Goal: Task Accomplishment & Management: Complete application form

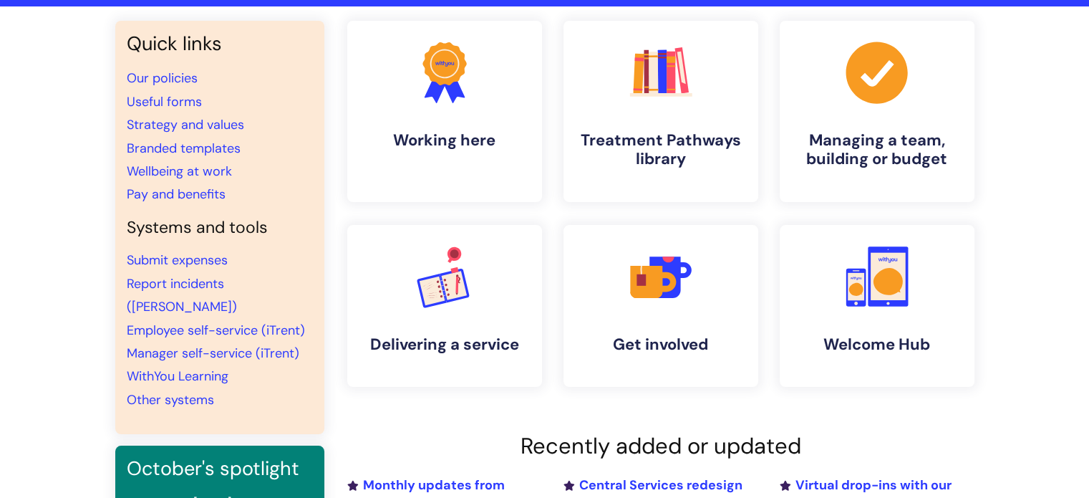
scroll to position [72, 0]
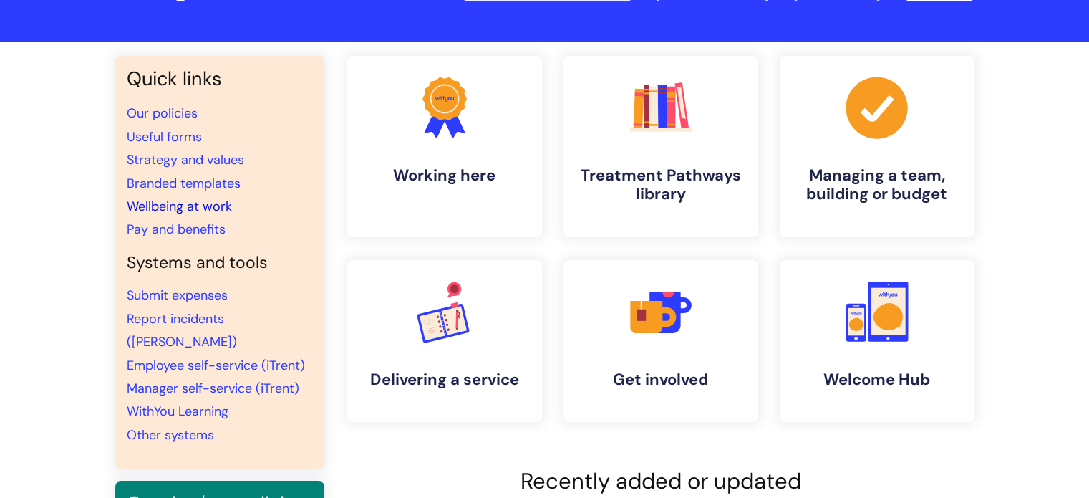
click at [218, 205] on link "Wellbeing at work" at bounding box center [179, 206] width 105 height 17
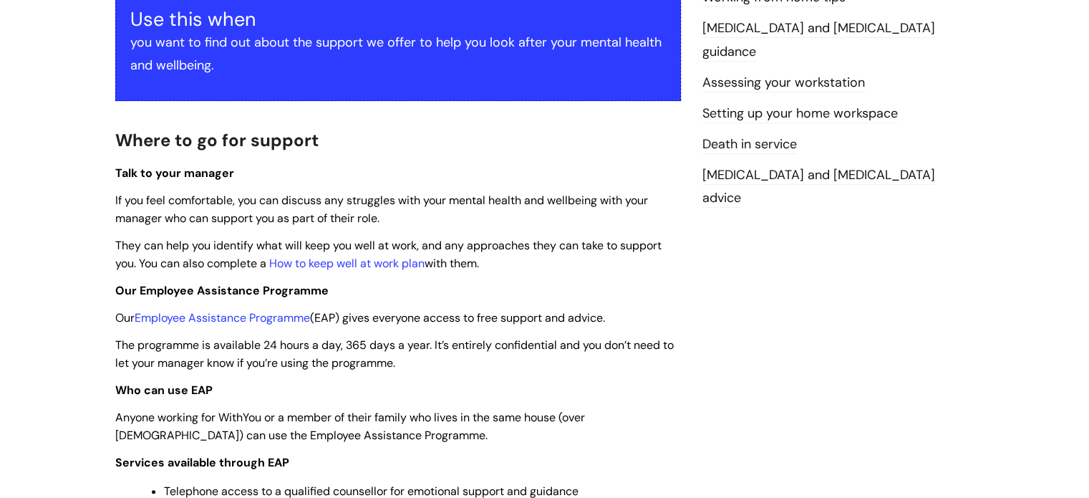
scroll to position [358, 0]
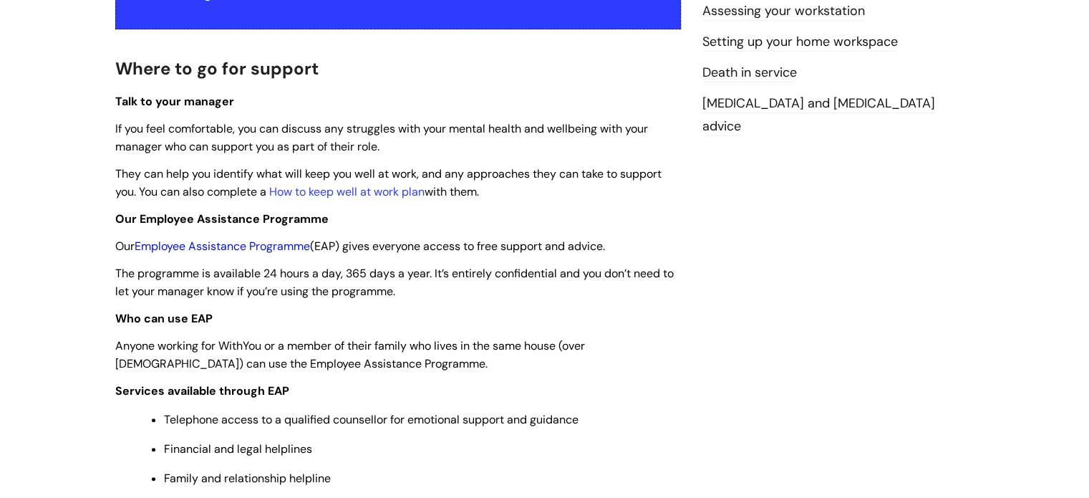
click at [288, 243] on link "Employee Assistance Programme" at bounding box center [222, 245] width 175 height 15
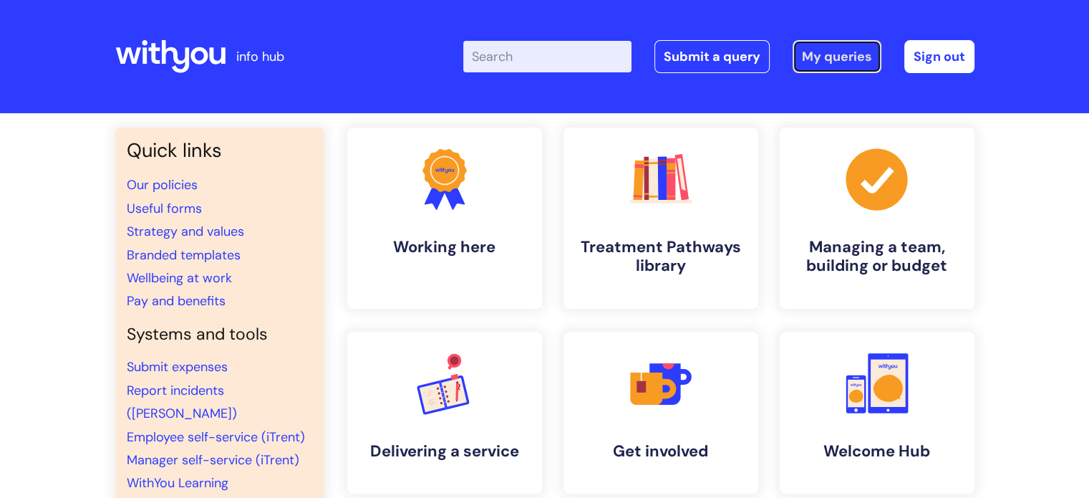
click at [831, 53] on link "My queries" at bounding box center [837, 56] width 89 height 33
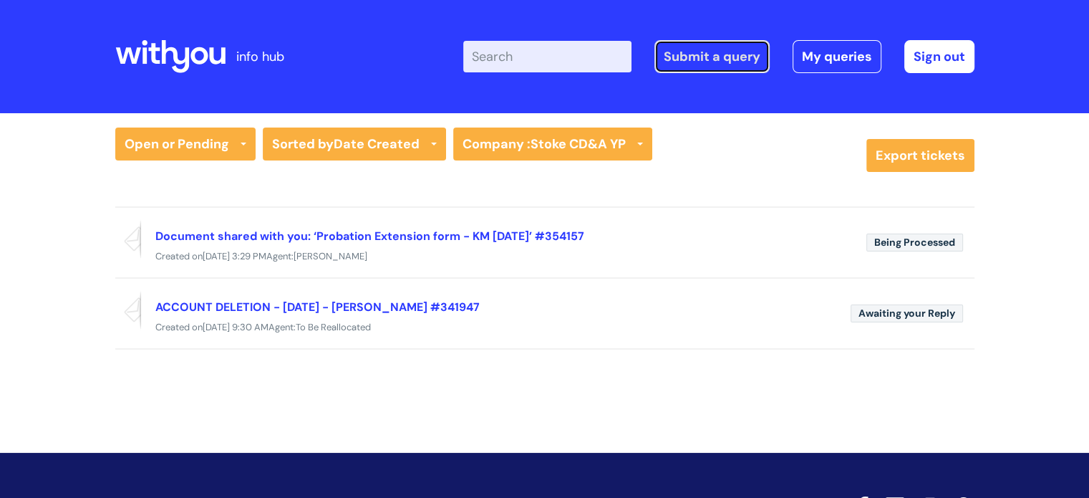
click at [675, 66] on link "Submit a query" at bounding box center [712, 56] width 115 height 33
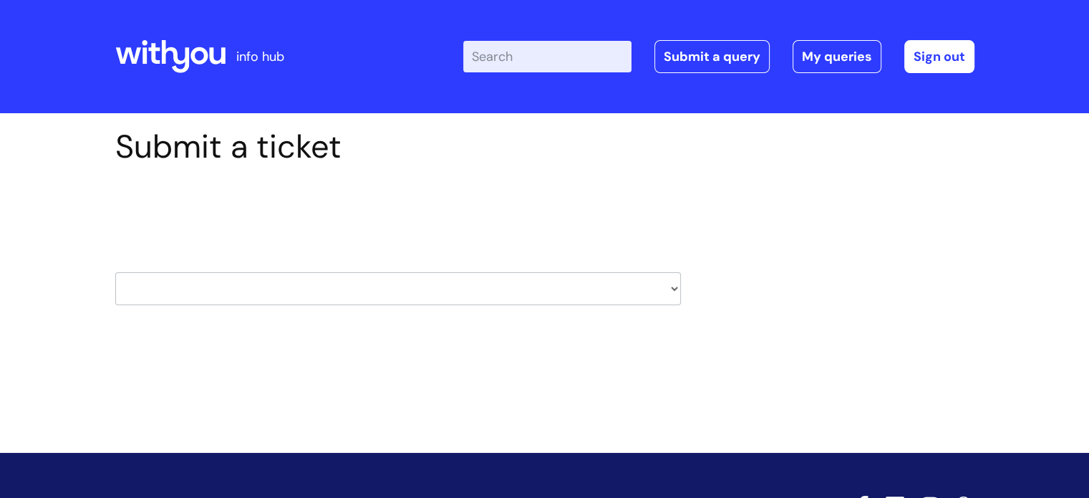
click at [675, 289] on select "HR / People IT and Support Clinical Drug Alerts Finance Accounts Data Support T…" at bounding box center [398, 288] width 566 height 33
select select "it_and_support"
click at [115, 272] on select "HR / People IT and Support Clinical Drug Alerts Finance Accounts Data Support T…" at bounding box center [398, 288] width 566 height 33
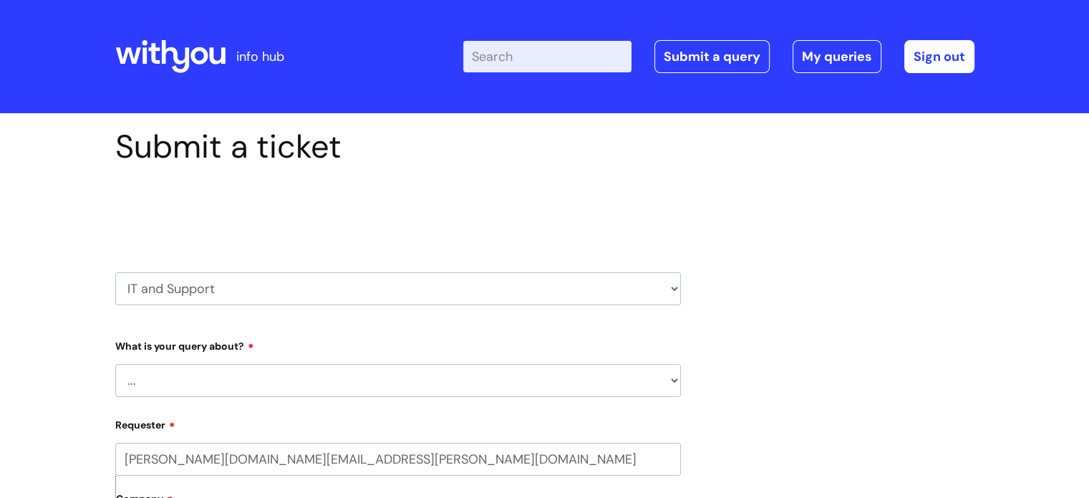
click at [675, 384] on select "... Mobile Phone Reset & MFA Accounts, Starters and Leavers IT Hardware issue I…" at bounding box center [398, 380] width 566 height 33
select select "Something Else"
click at [115, 364] on select "... Mobile Phone Reset & MFA Accounts, Starters and Leavers IT Hardware issue I…" at bounding box center [398, 380] width 566 height 33
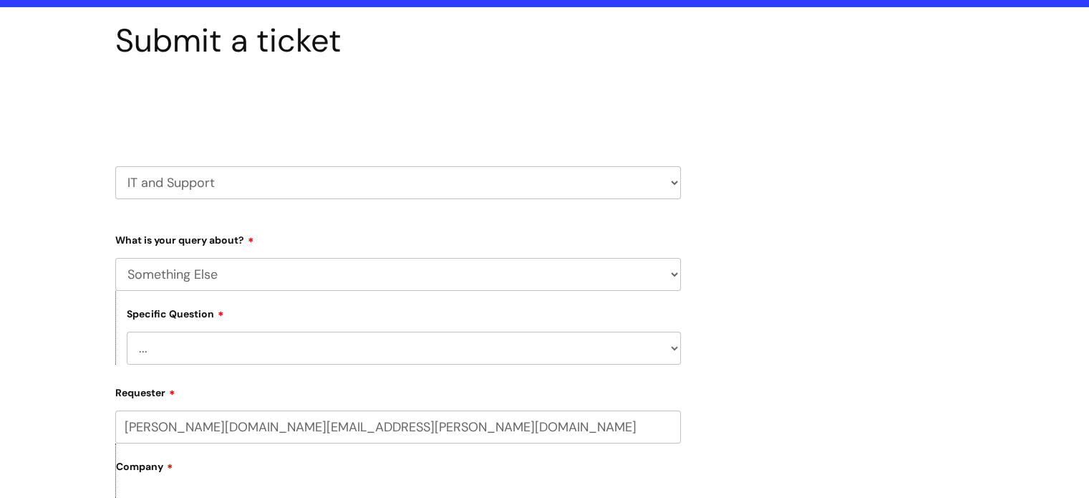
scroll to position [143, 0]
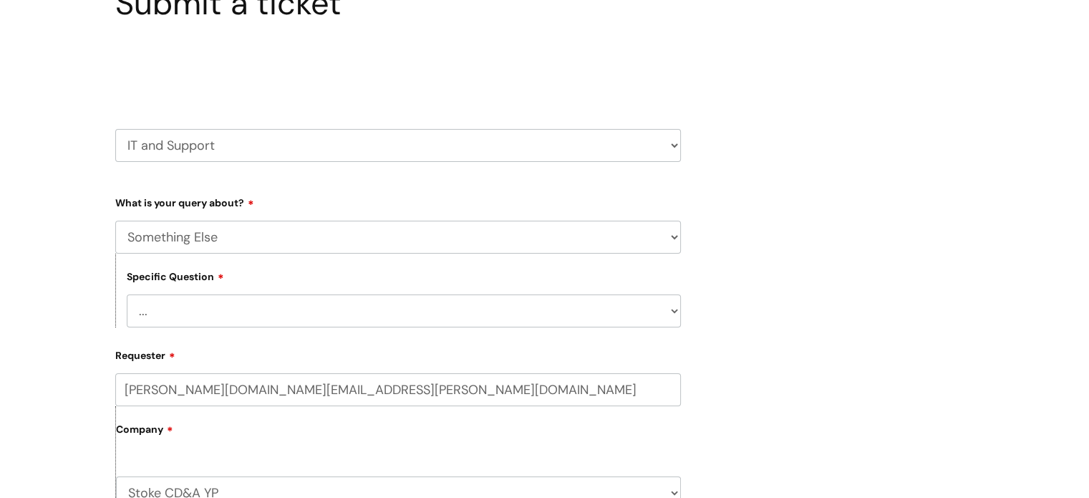
click at [676, 312] on select "... My problem is not listed" at bounding box center [404, 310] width 554 height 33
select select "My problem is not listed"
click at [127, 294] on select "... My problem is not listed" at bounding box center [404, 310] width 554 height 33
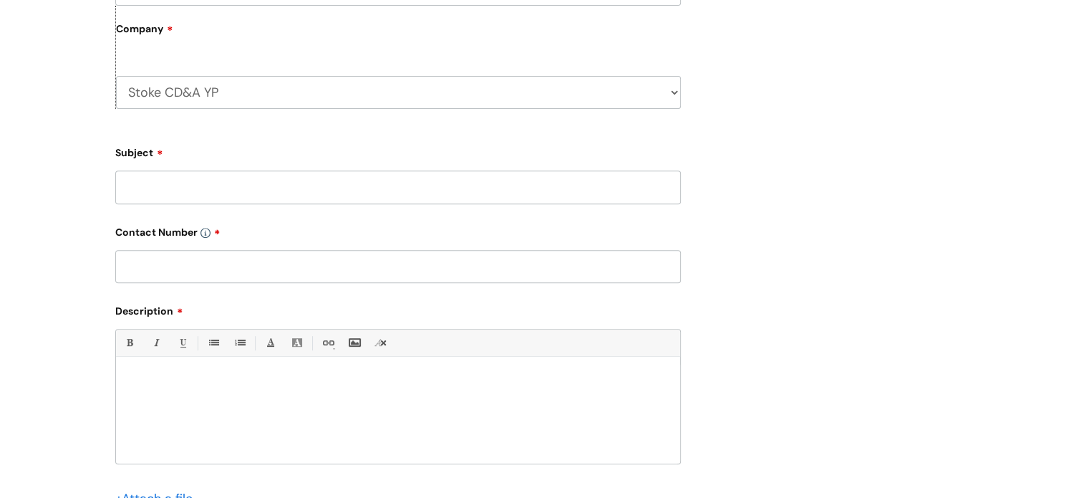
scroll to position [573, 0]
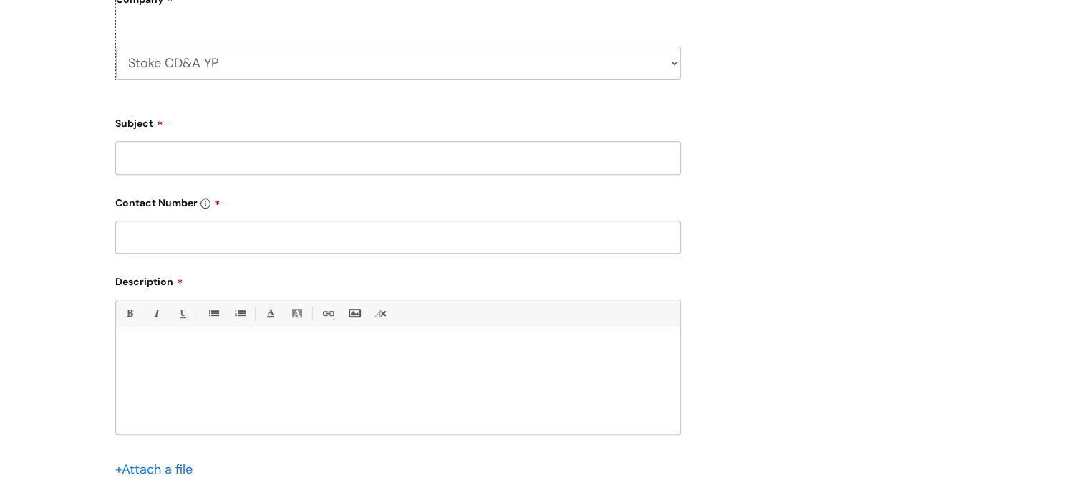
paste div
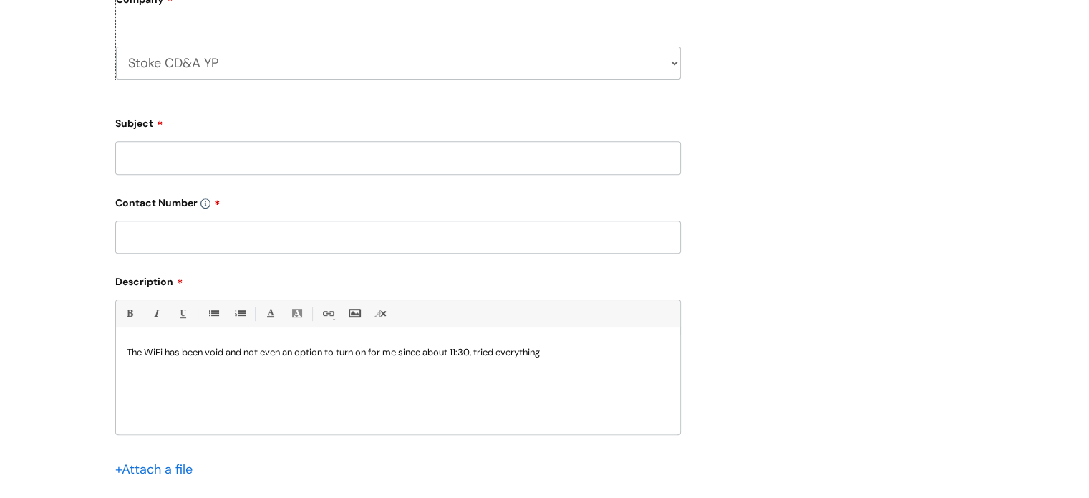
click at [143, 162] on input "Subject" at bounding box center [398, 157] width 566 height 33
type input "Laptop not connecting"
click at [148, 249] on input "text" at bounding box center [398, 237] width 566 height 33
type input "07966 562354"
click at [155, 338] on div "The WiFi has been void and not even an option to turn on for me since about 11:…" at bounding box center [398, 384] width 564 height 99
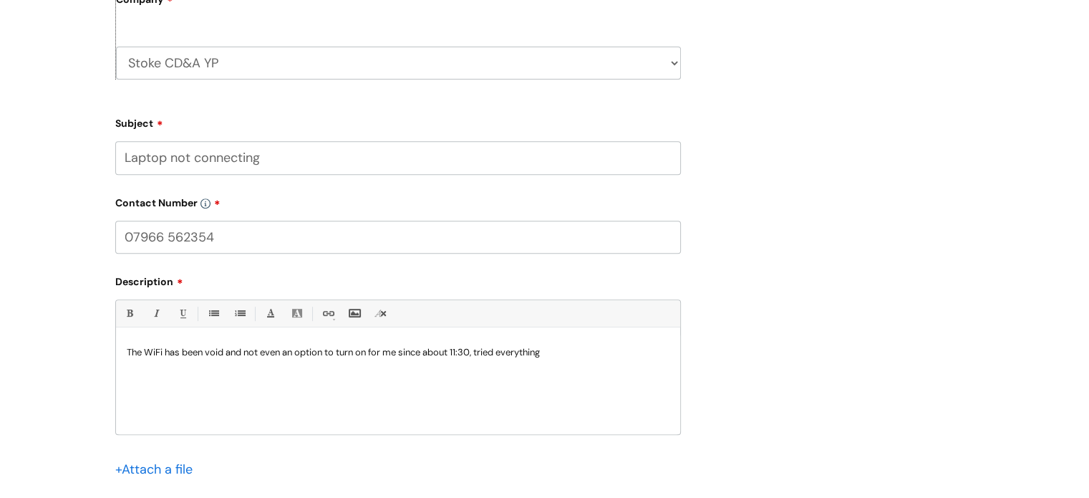
click at [125, 355] on div "The WiFi has been void and not even an option to turn on for me since about 11:…" at bounding box center [398, 384] width 564 height 99
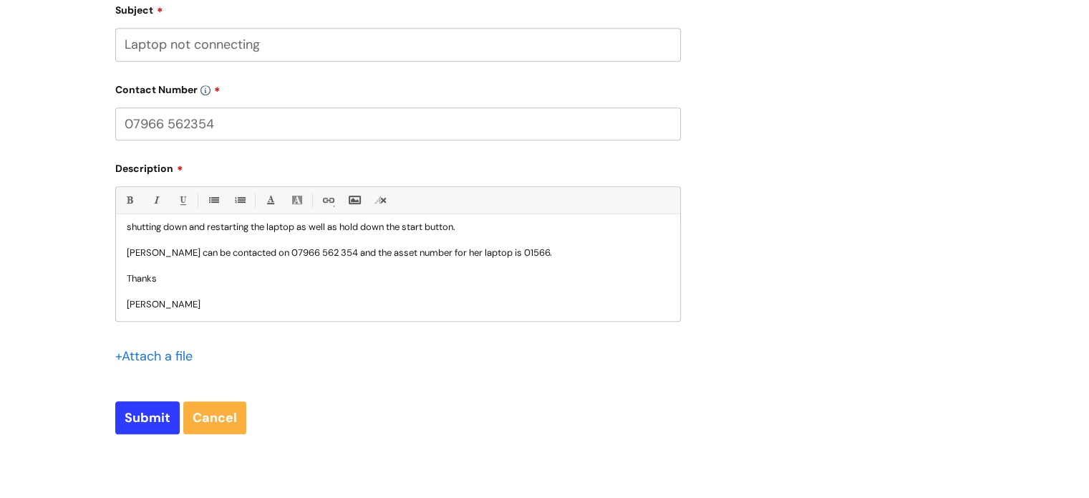
scroll to position [716, 0]
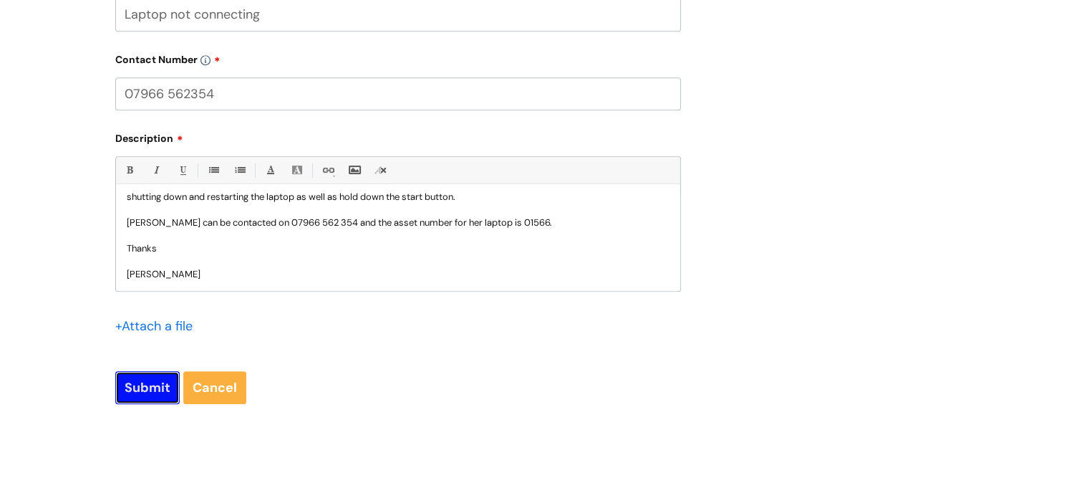
click at [132, 386] on input "Submit" at bounding box center [147, 387] width 64 height 33
type input "Please Wait..."
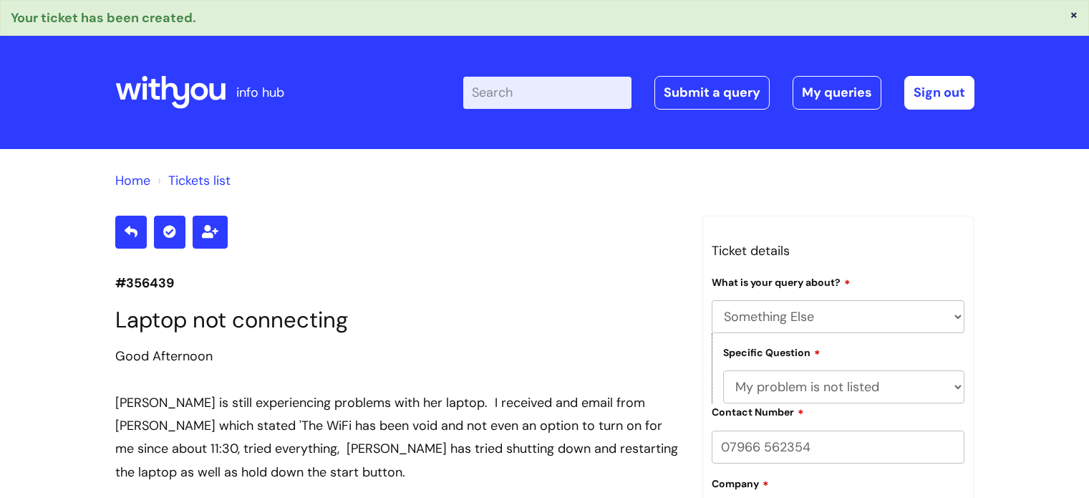
select select "Something Else"
select select "My problem is not listed"
